Goal: Information Seeking & Learning: Learn about a topic

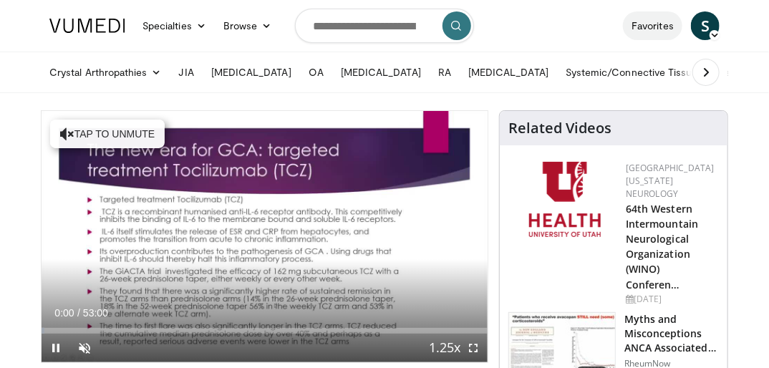
click at [655, 26] on link "Favorites" at bounding box center [652, 25] width 59 height 29
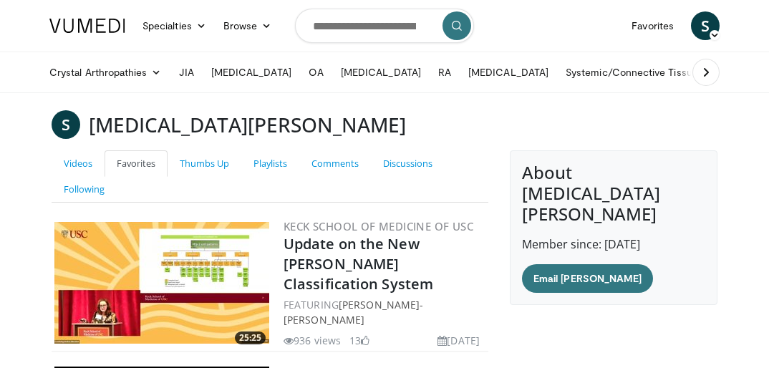
scroll to position [213, 0]
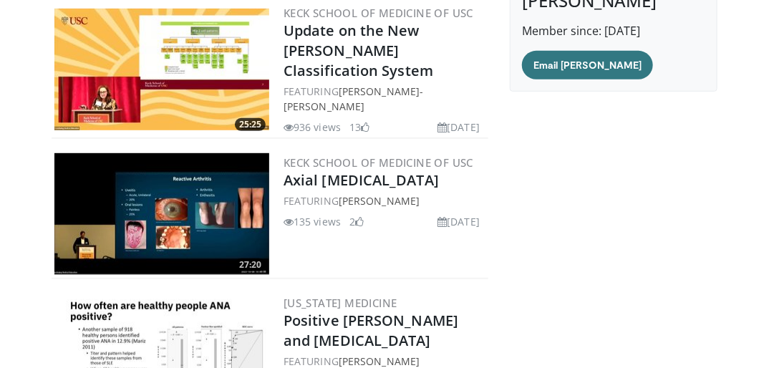
click at [195, 70] on img at bounding box center [161, 70] width 215 height 122
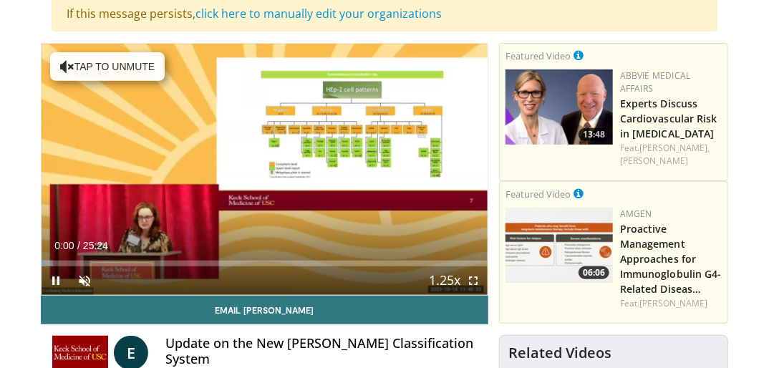
scroll to position [188, 0]
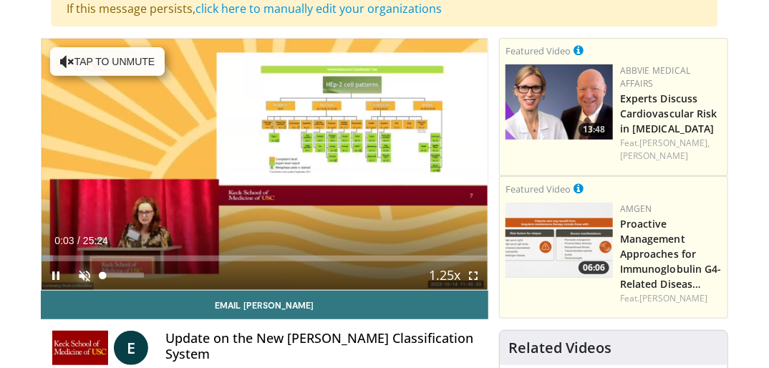
click at [83, 280] on span "Video Player" at bounding box center [84, 275] width 29 height 29
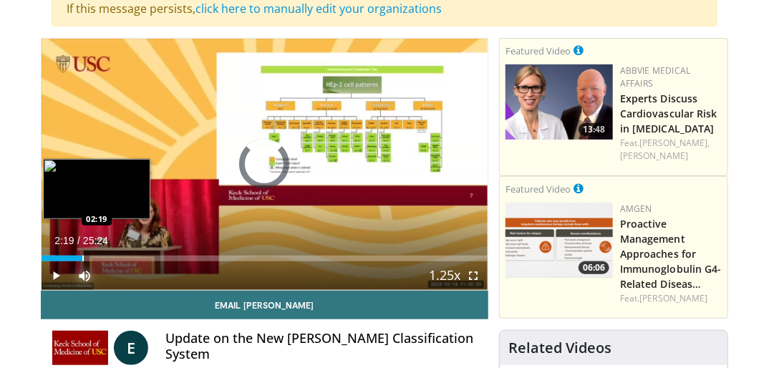
click at [82, 258] on div "Progress Bar" at bounding box center [82, 258] width 1 height 6
click at [76, 258] on div "Progress Bar" at bounding box center [76, 258] width 1 height 6
click at [93, 257] on div "Progress Bar" at bounding box center [93, 258] width 1 height 6
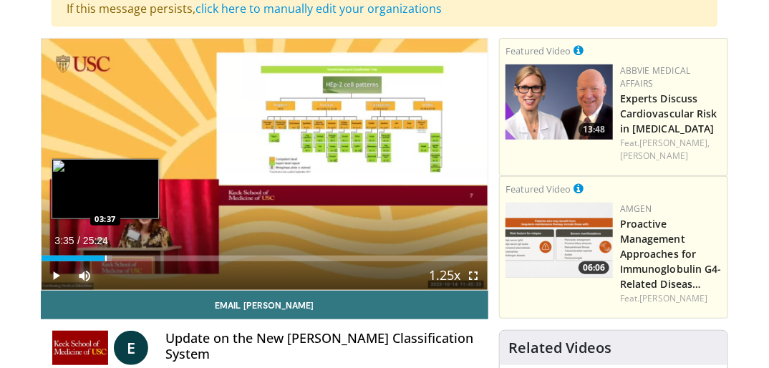
click at [105, 256] on div "Progress Bar" at bounding box center [105, 258] width 1 height 6
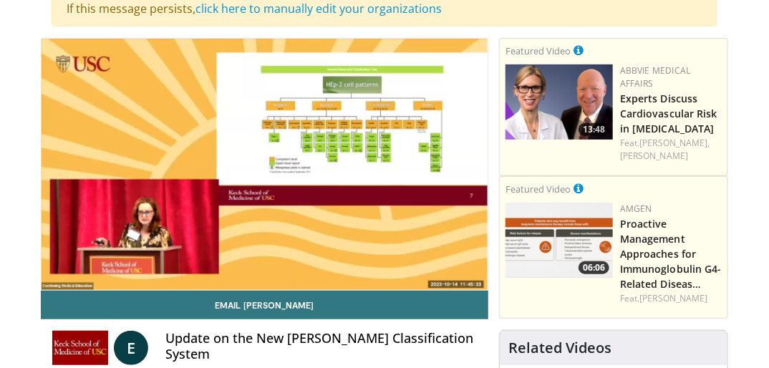
click at [113, 256] on video-js "**********" at bounding box center [265, 164] width 446 height 251
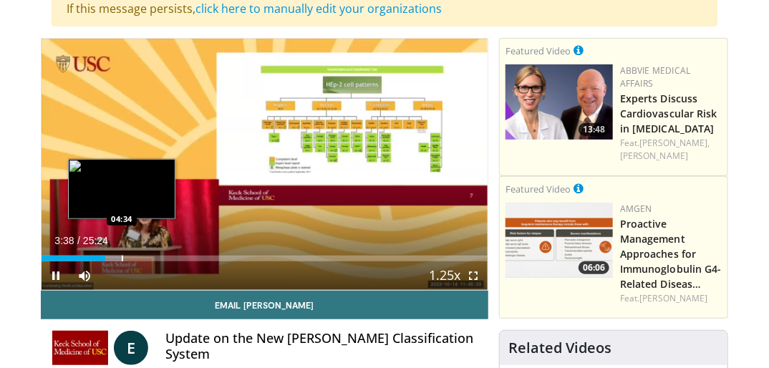
click at [122, 258] on div "Progress Bar" at bounding box center [122, 258] width 1 height 6
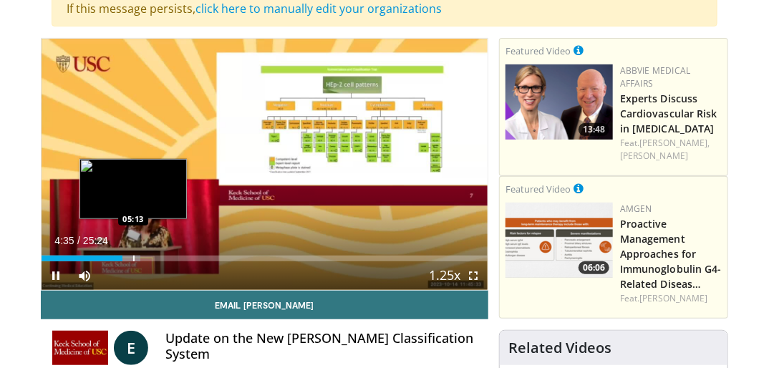
click at [133, 258] on div "Progress Bar" at bounding box center [133, 258] width 1 height 6
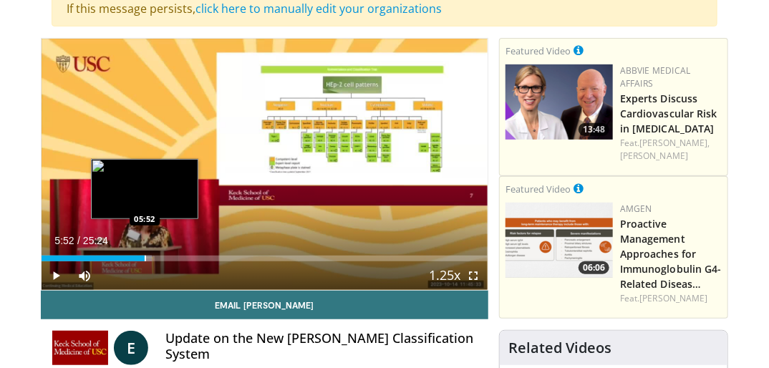
click at [145, 259] on div "Progress Bar" at bounding box center [145, 258] width 1 height 6
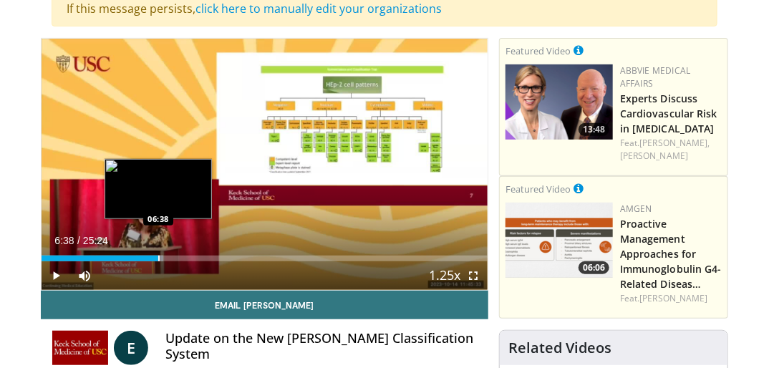
click at [158, 258] on div "Progress Bar" at bounding box center [158, 258] width 1 height 6
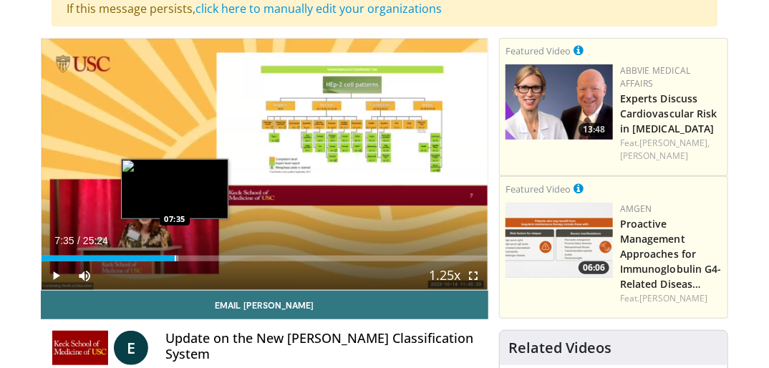
click at [175, 256] on div "Progress Bar" at bounding box center [175, 258] width 1 height 6
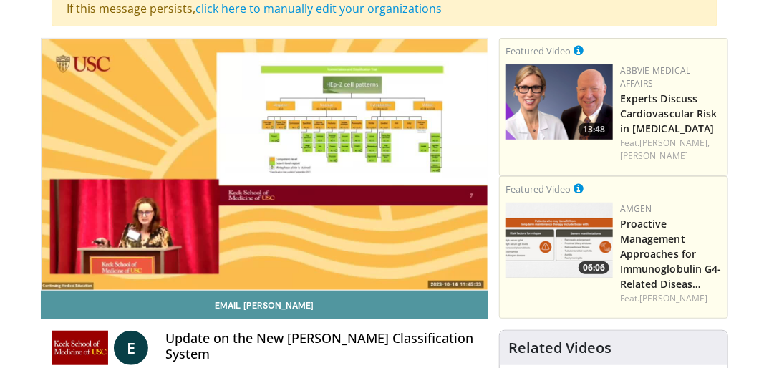
click at [71, 298] on link "Email Elizabeth" at bounding box center [264, 305] width 447 height 29
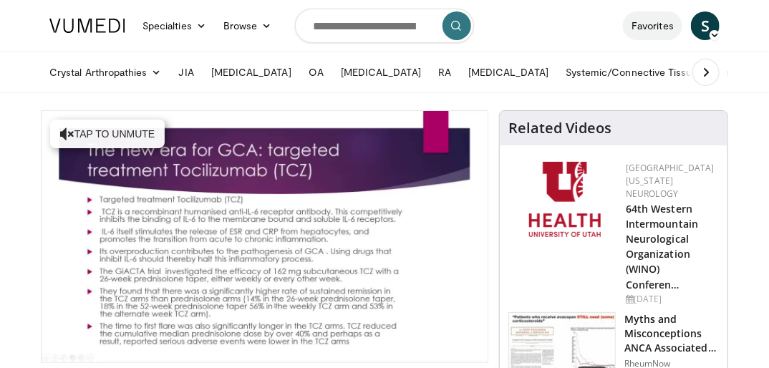
click at [658, 26] on link "Favorites" at bounding box center [652, 25] width 59 height 29
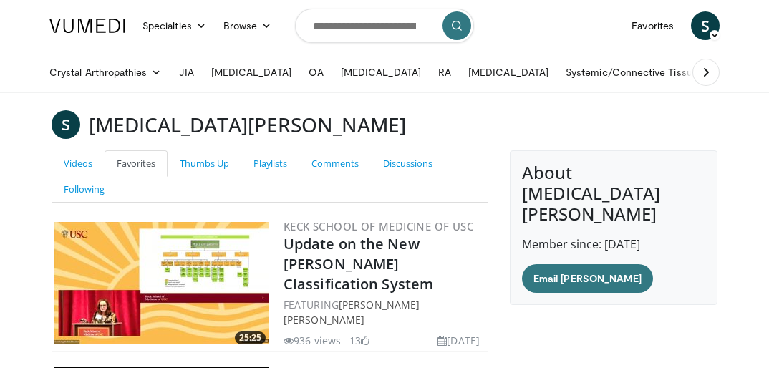
scroll to position [213, 0]
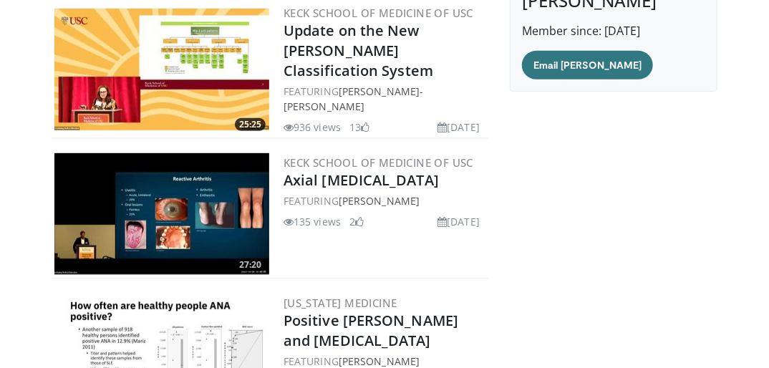
click at [149, 51] on img at bounding box center [161, 70] width 215 height 122
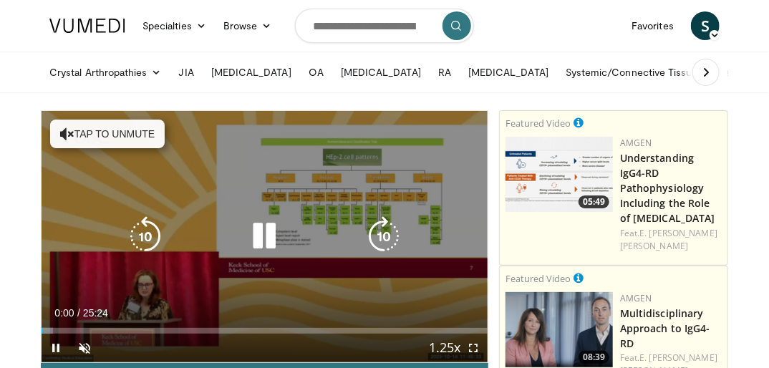
click at [96, 131] on button "Tap to unmute" at bounding box center [107, 134] width 115 height 29
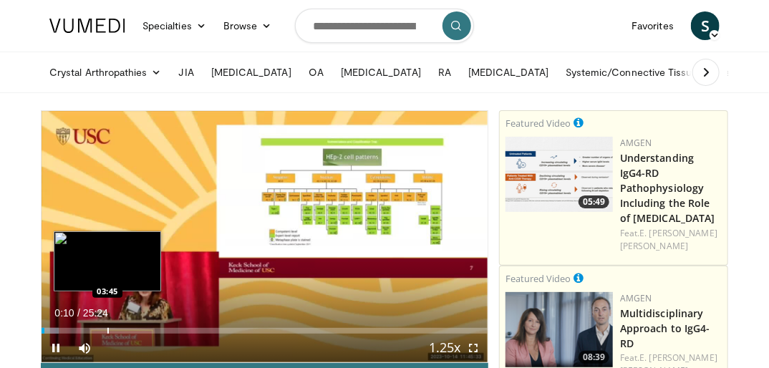
click at [107, 328] on div "Progress Bar" at bounding box center [107, 331] width 1 height 6
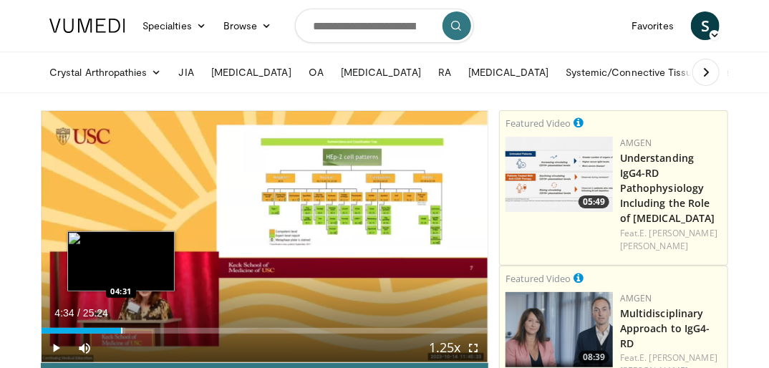
click at [121, 329] on div "Progress Bar" at bounding box center [121, 331] width 1 height 6
click at [129, 329] on div "Progress Bar" at bounding box center [129, 331] width 1 height 6
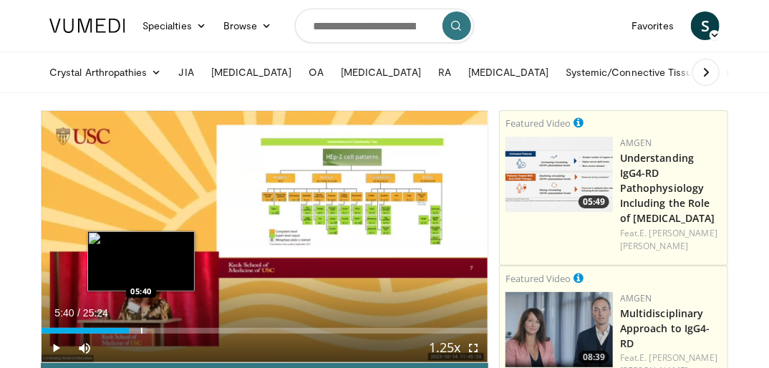
click at [141, 332] on div "Progress Bar" at bounding box center [141, 331] width 1 height 6
click at [149, 332] on div "Progress Bar" at bounding box center [149, 331] width 1 height 6
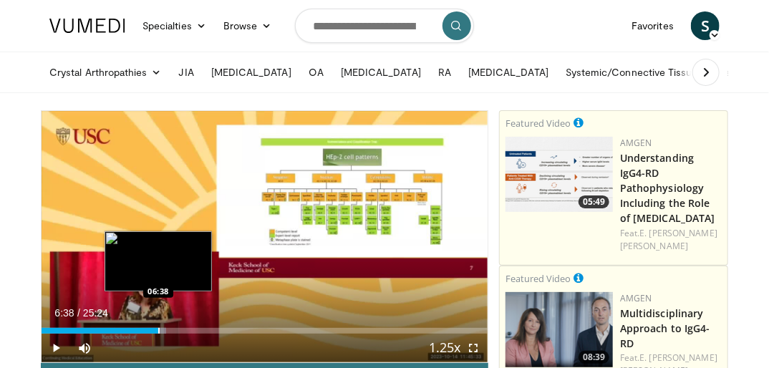
click at [158, 332] on div "Progress Bar" at bounding box center [158, 331] width 1 height 6
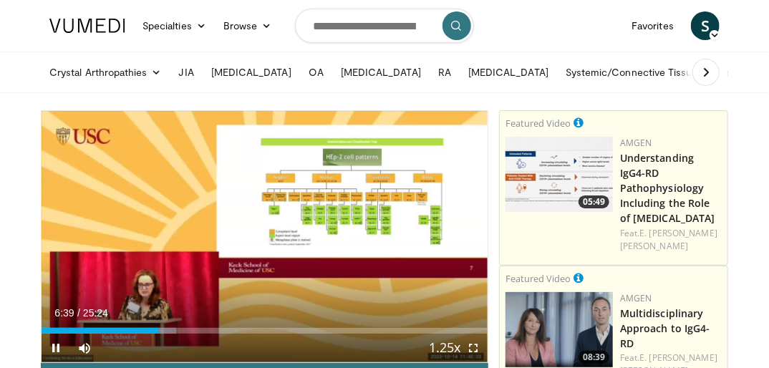
click at [167, 334] on div "Current Time 6:39 / Duration 25:24 Pause Skip Backward Skip Forward Mute Loaded…" at bounding box center [265, 347] width 446 height 29
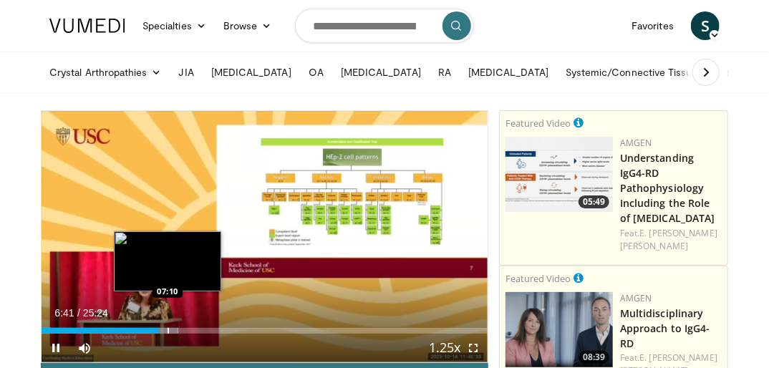
click at [168, 328] on div "Progress Bar" at bounding box center [167, 331] width 1 height 6
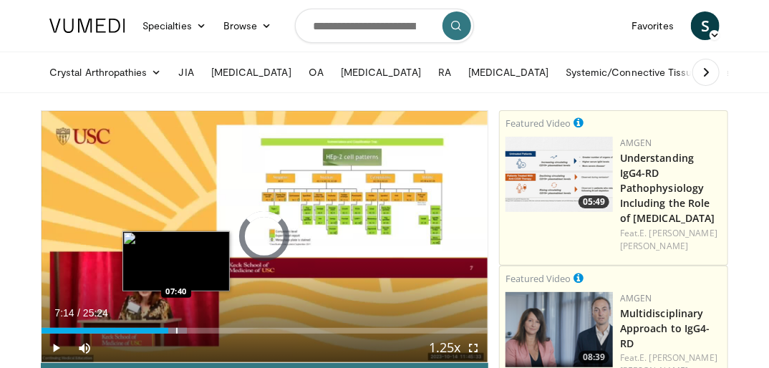
click at [176, 329] on div "Progress Bar" at bounding box center [176, 331] width 1 height 6
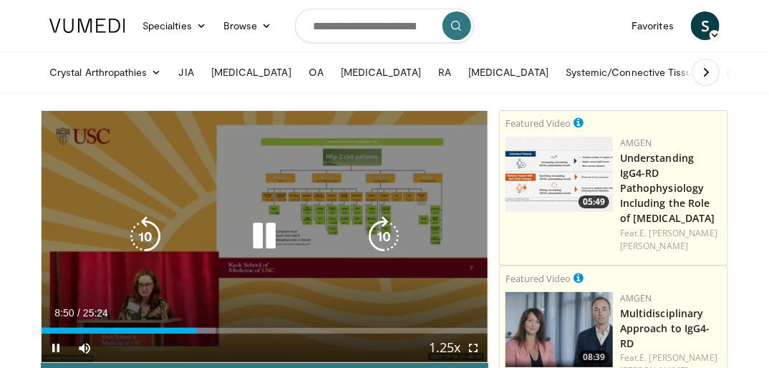
click at [193, 292] on div "10 seconds Tap to unmute" at bounding box center [265, 236] width 446 height 251
